Goal: Information Seeking & Learning: Learn about a topic

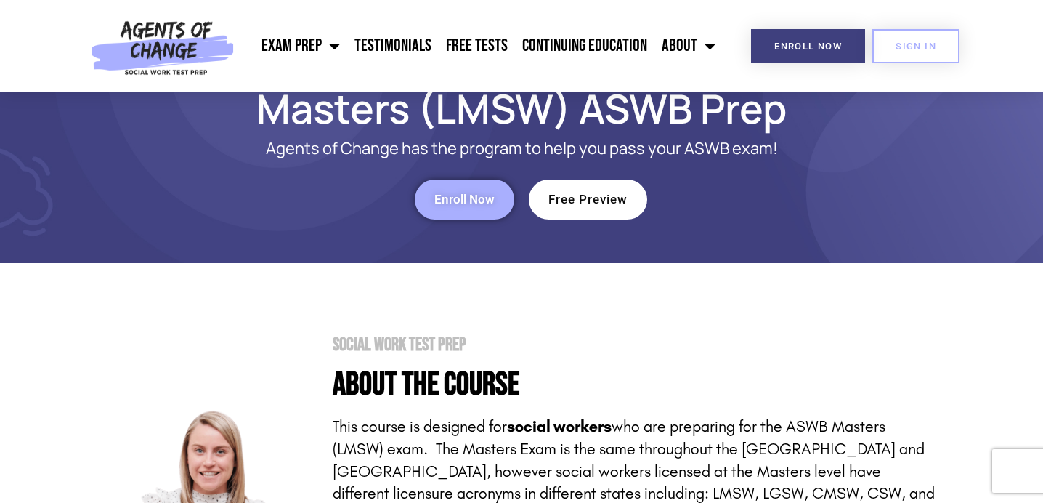
scroll to position [73, 0]
click at [573, 205] on span "Free Preview" at bounding box center [588, 199] width 79 height 12
click at [591, 201] on span "Free Preview" at bounding box center [588, 199] width 79 height 12
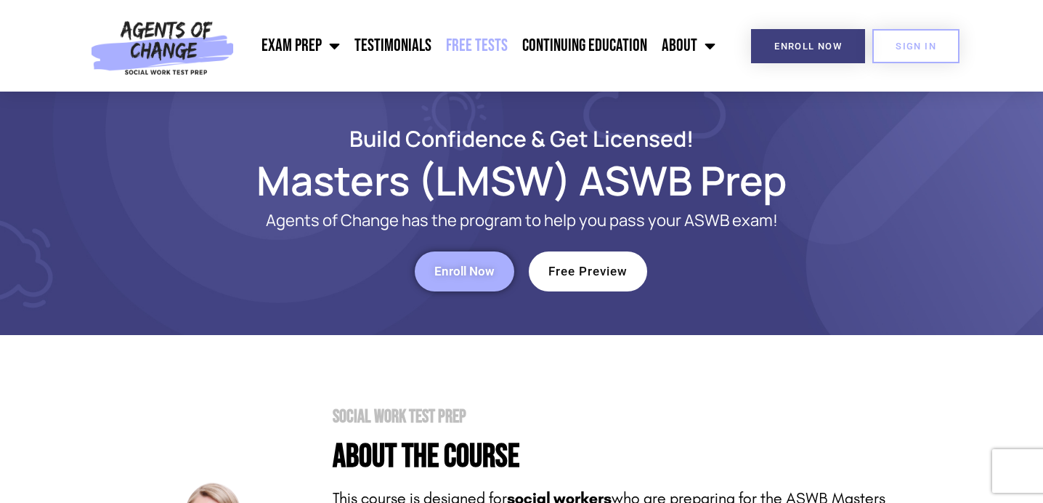
click at [476, 36] on link "Free Tests" at bounding box center [477, 46] width 76 height 36
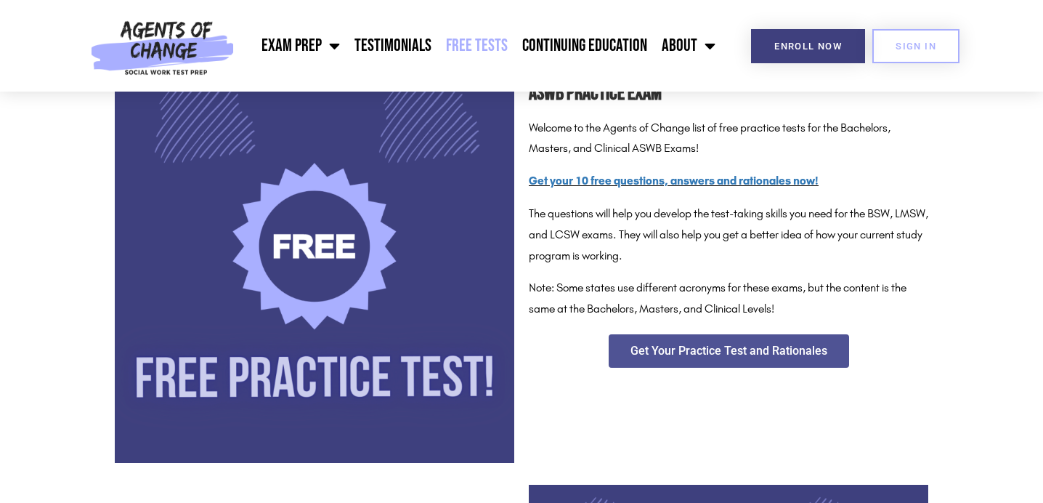
scroll to position [253, 0]
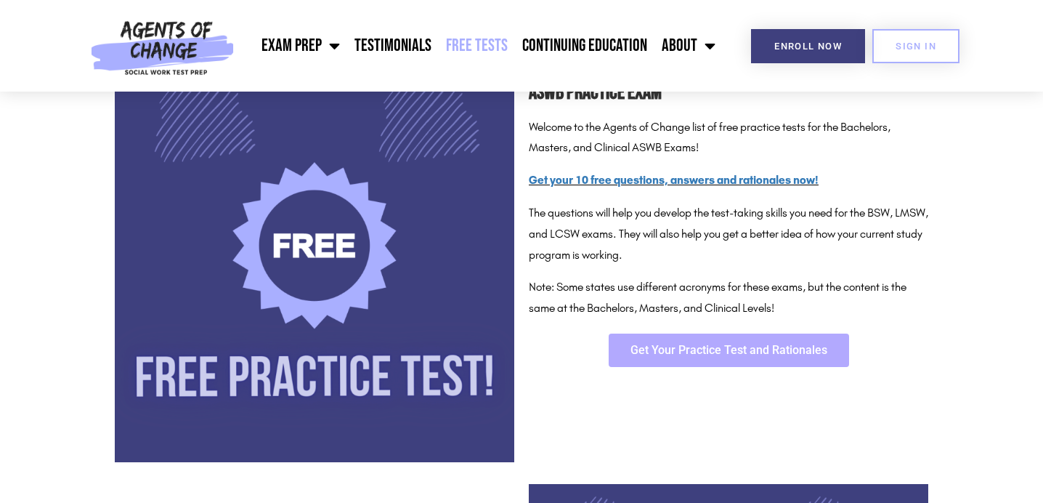
click at [666, 355] on span "Get Your Practice Test and Rationales" at bounding box center [729, 350] width 197 height 12
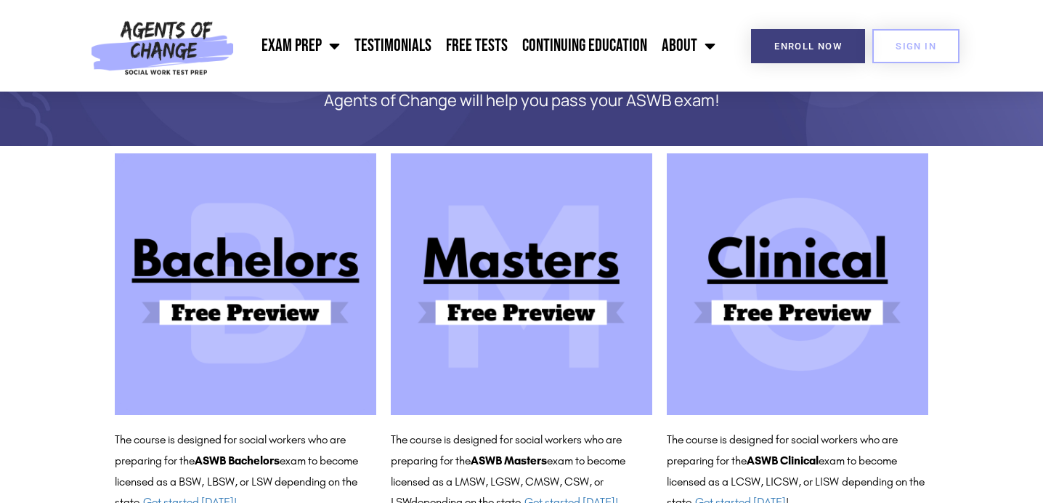
scroll to position [114, 0]
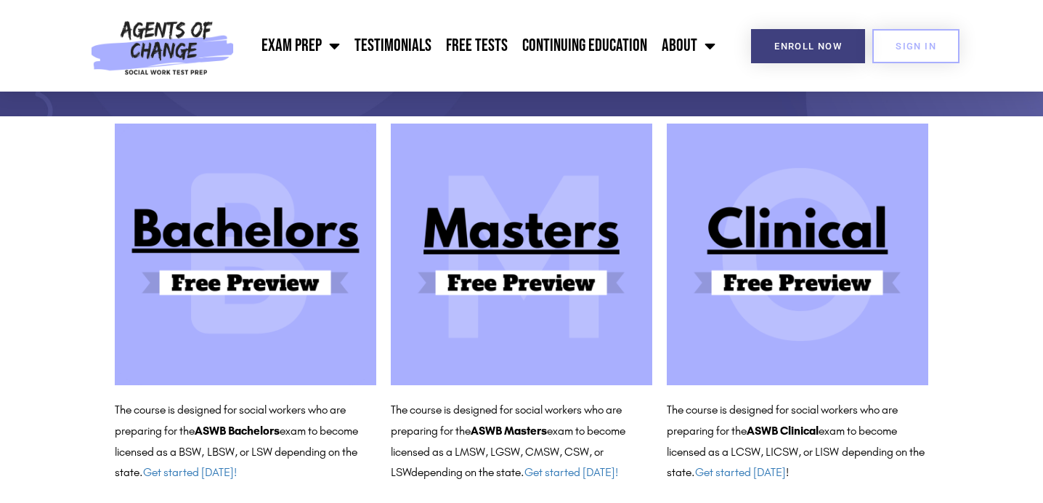
click at [531, 261] on img at bounding box center [522, 255] width 262 height 262
